Goal: Find specific page/section: Find specific page/section

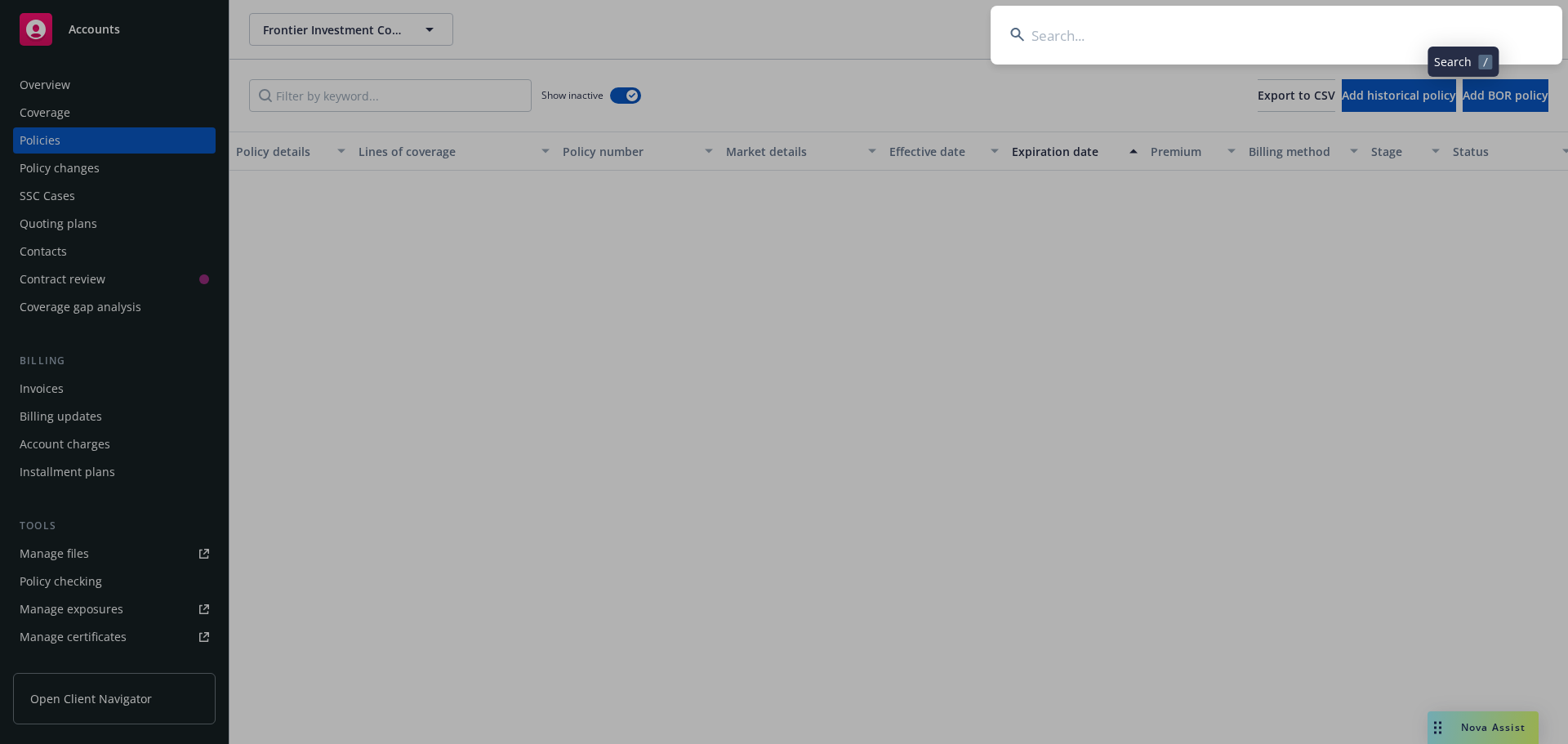
scroll to position [5390, 0]
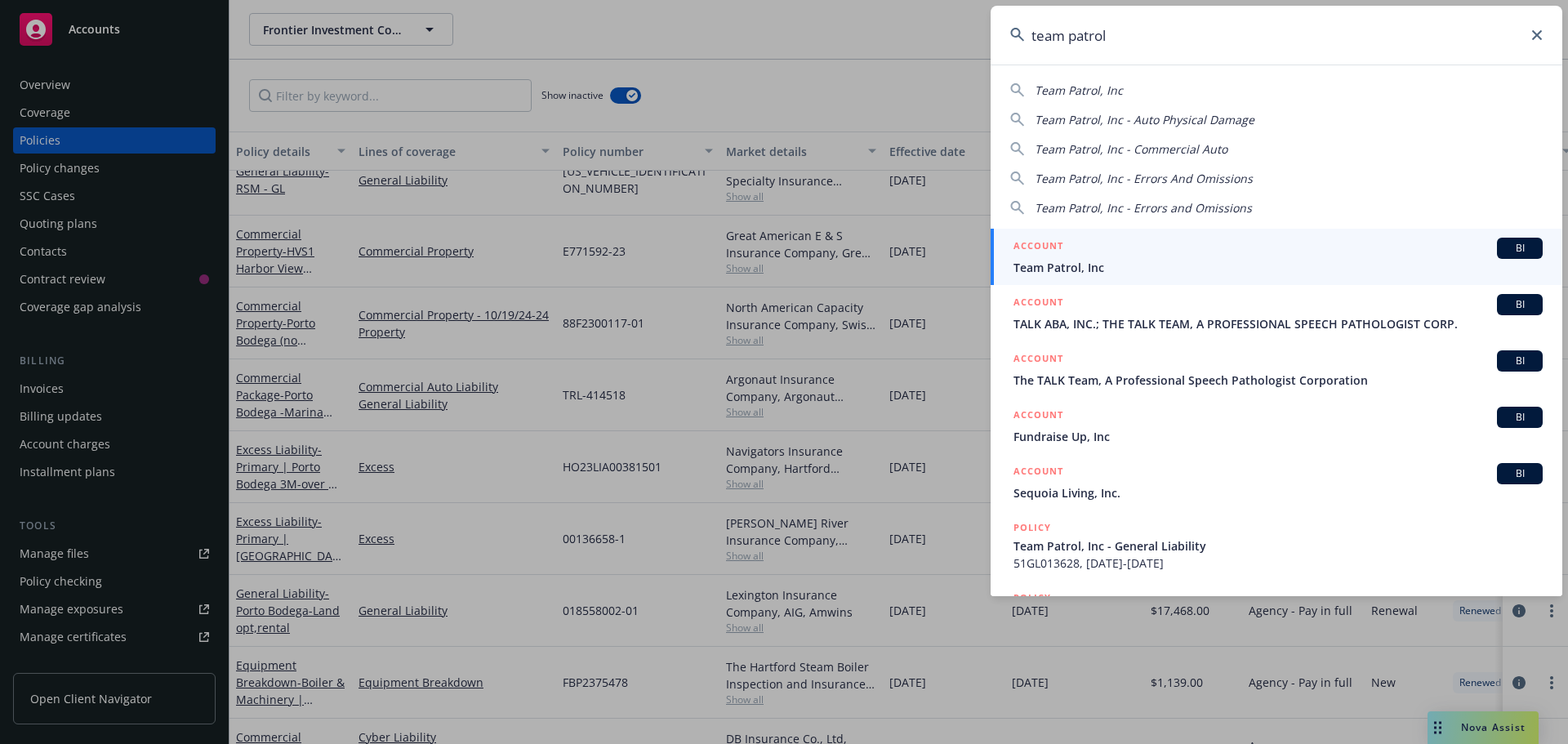
type input "team patrol"
click at [1103, 265] on span "Team Patrol, Inc" at bounding box center [1277, 267] width 529 height 17
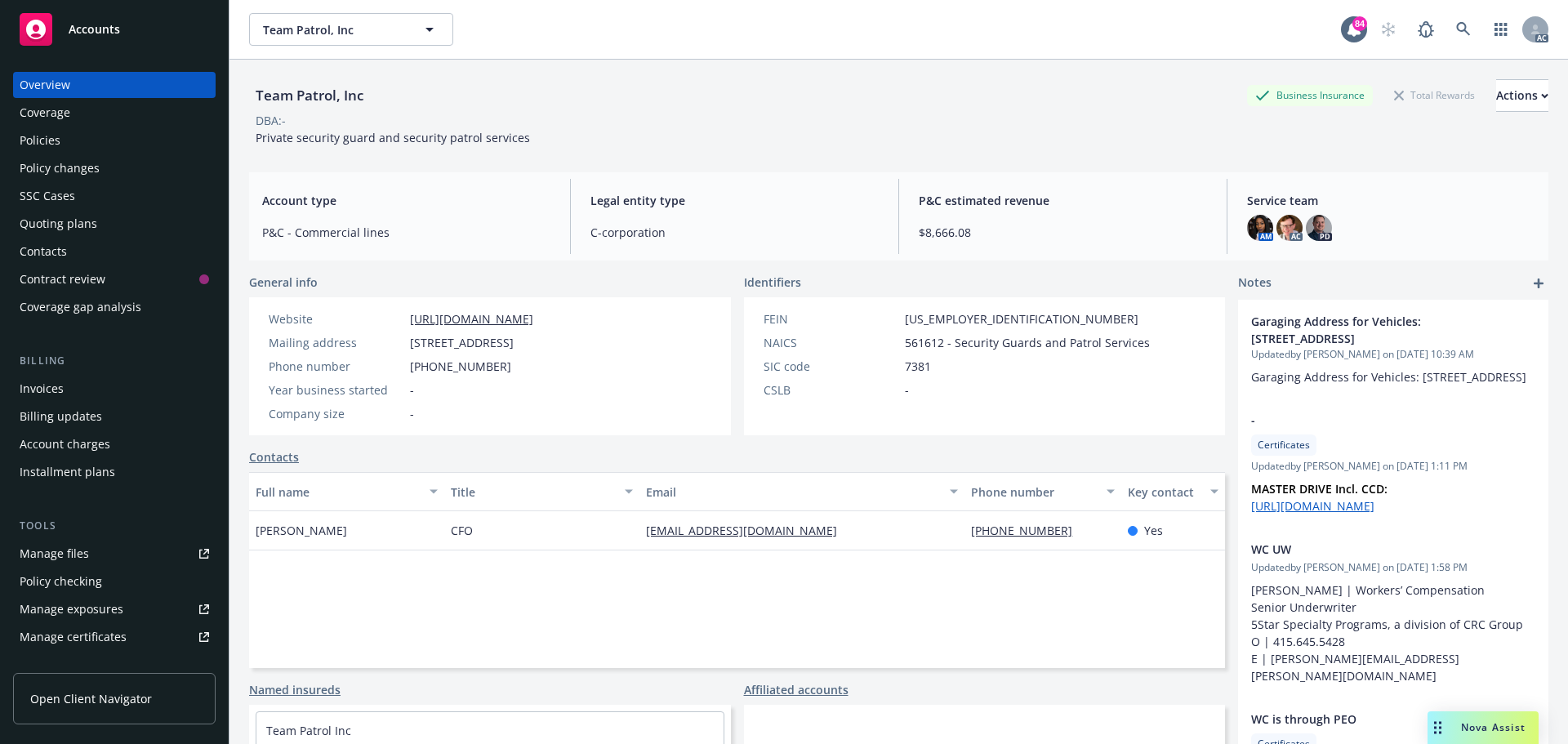
click at [57, 134] on div "Policies" at bounding box center [40, 140] width 41 height 26
